Goal: Information Seeking & Learning: Learn about a topic

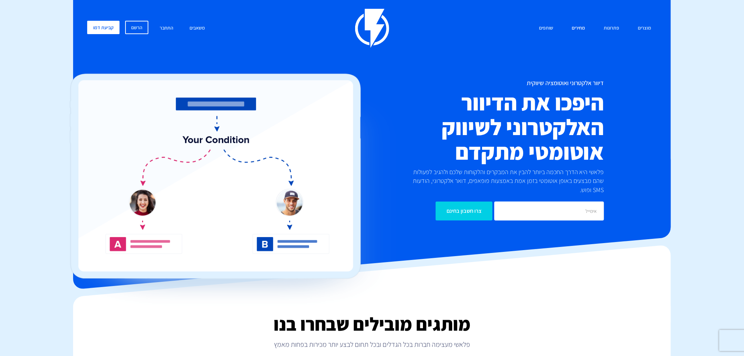
click at [585, 27] on link "מחירים" at bounding box center [578, 28] width 24 height 15
click at [578, 29] on link "מחירים" at bounding box center [578, 28] width 24 height 15
